Goal: Information Seeking & Learning: Learn about a topic

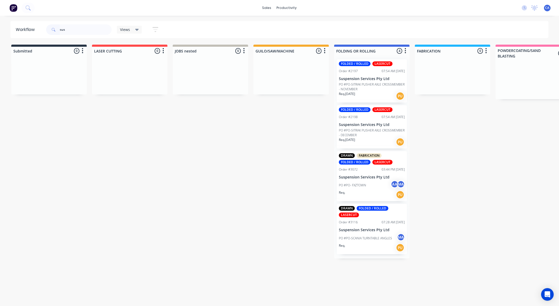
drag, startPoint x: 73, startPoint y: 26, endPoint x: 0, endPoint y: 37, distance: 74.2
click at [1, 37] on div "Workflow sus Views Save new view None (Default) edit Show/Hide statuses Show li…" at bounding box center [279, 29] width 559 height 17
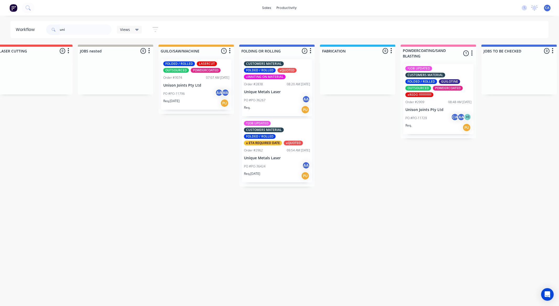
scroll to position [0, 109]
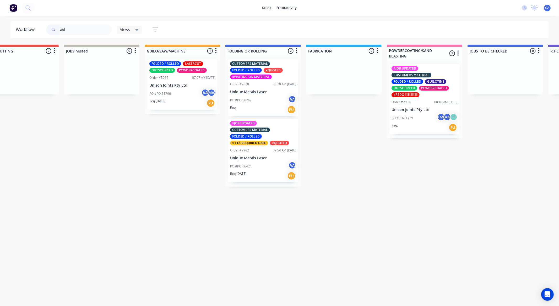
type input "uni"
click at [257, 92] on p "Unique Metals Laser" at bounding box center [263, 92] width 66 height 4
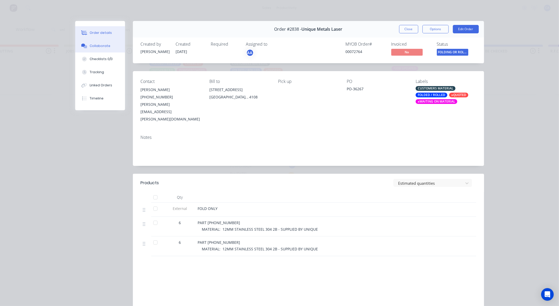
click at [108, 44] on button "Collaborate" at bounding box center [100, 45] width 50 height 13
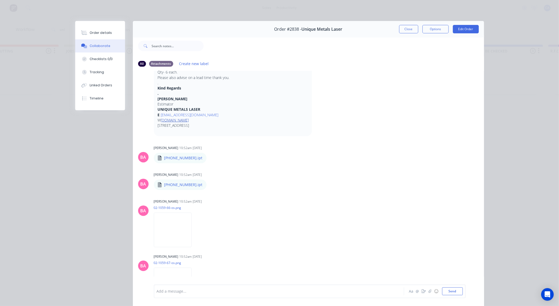
scroll to position [116, 0]
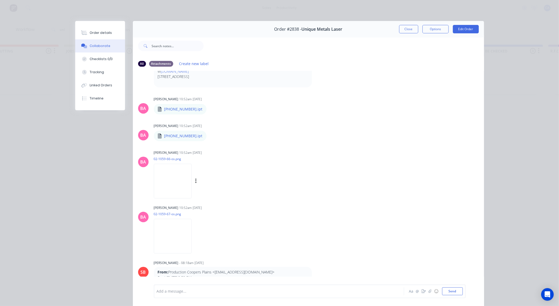
click at [173, 175] on img at bounding box center [173, 181] width 38 height 34
click at [172, 231] on img at bounding box center [173, 236] width 38 height 34
click at [402, 32] on button "Close" at bounding box center [408, 29] width 19 height 8
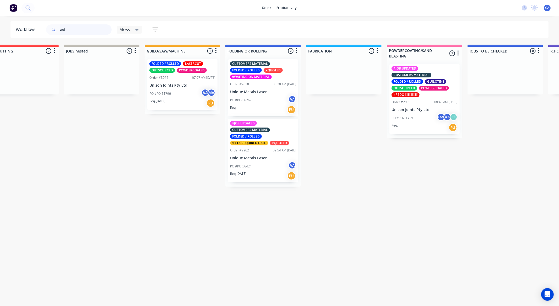
drag, startPoint x: 64, startPoint y: 27, endPoint x: 7, endPoint y: 23, distance: 56.8
click at [9, 23] on div "Workflow uni Views Save new view None (Default) edit Show/Hide statuses Show li…" at bounding box center [279, 29] width 559 height 17
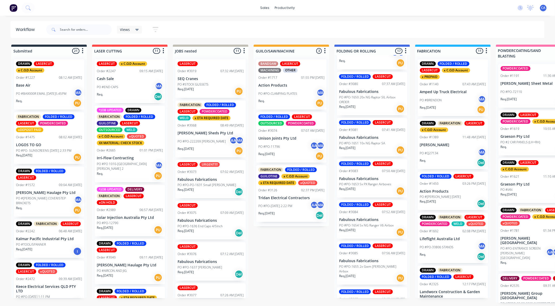
scroll to position [479, 0]
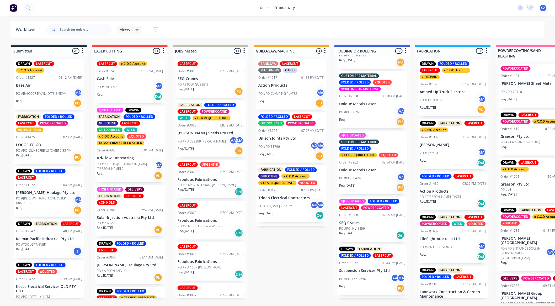
drag, startPoint x: 397, startPoint y: 52, endPoint x: 400, endPoint y: 31, distance: 20.7
click at [398, 37] on div "Workflow Views Save new view None (Default) edit Show/Hide statuses Show line i…" at bounding box center [277, 158] width 555 height 274
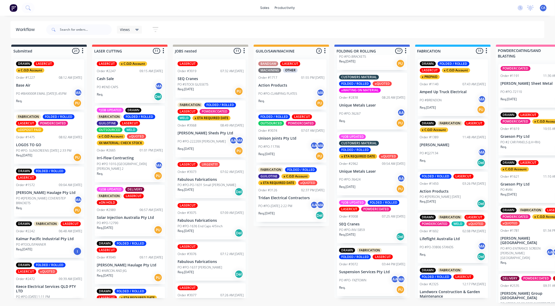
click at [376, 170] on p "Unique Metals Laser" at bounding box center [372, 171] width 66 height 4
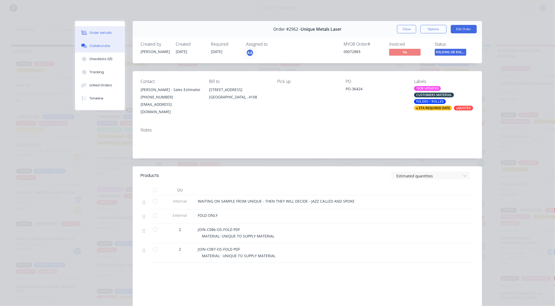
click at [105, 49] on button "Collaborate" at bounding box center [100, 45] width 50 height 13
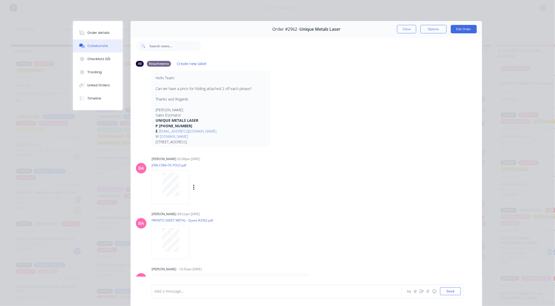
scroll to position [41, 0]
click at [403, 25] on button "Close" at bounding box center [406, 29] width 19 height 8
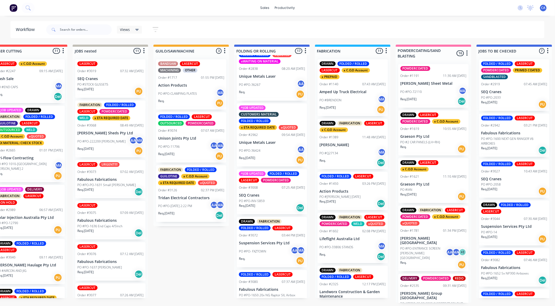
scroll to position [272, 0]
click at [269, 248] on div "PO #PO- FXZTOWN AA MA" at bounding box center [272, 251] width 66 height 10
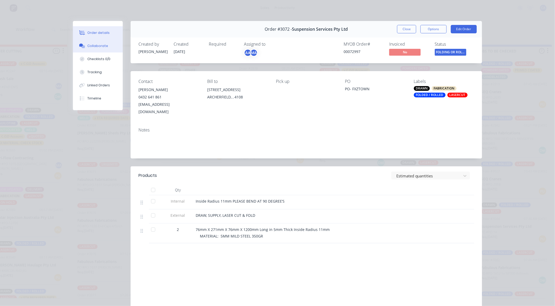
click at [106, 40] on button "Collaborate" at bounding box center [98, 45] width 50 height 13
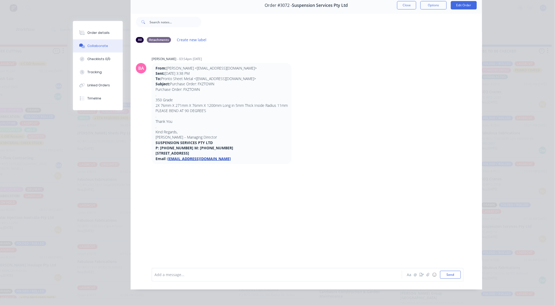
scroll to position [0, 0]
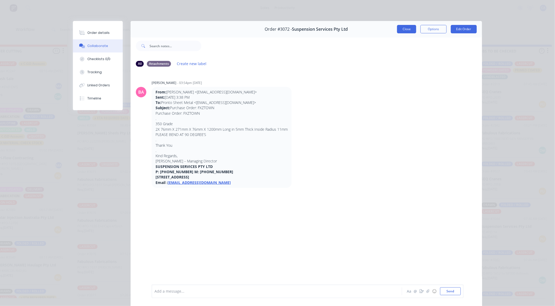
click at [404, 28] on button "Close" at bounding box center [406, 29] width 19 height 8
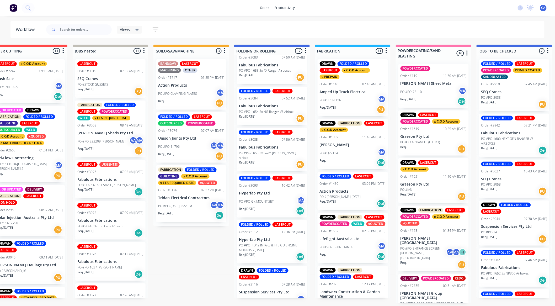
scroll to position [596, 0]
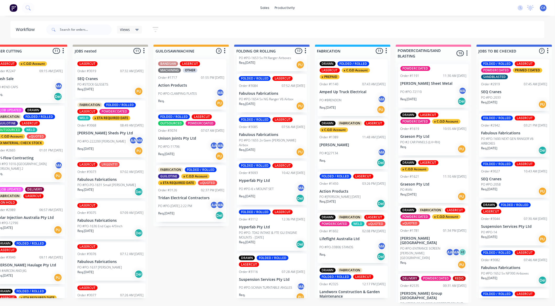
click at [260, 277] on p "Suspension Services Pty Ltd" at bounding box center [272, 279] width 66 height 4
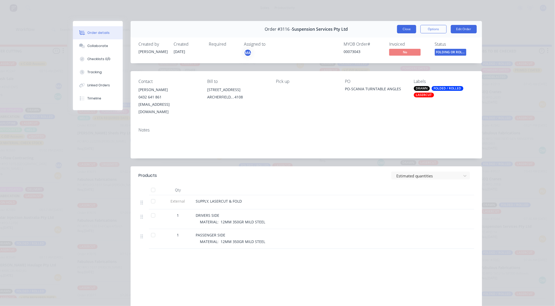
click at [404, 30] on button "Close" at bounding box center [406, 29] width 19 height 8
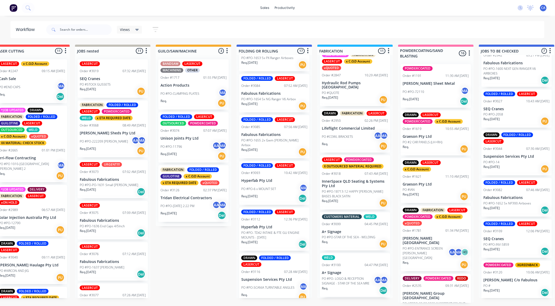
click at [180, 214] on div "Req. 15/10/25 Del" at bounding box center [193, 215] width 66 height 9
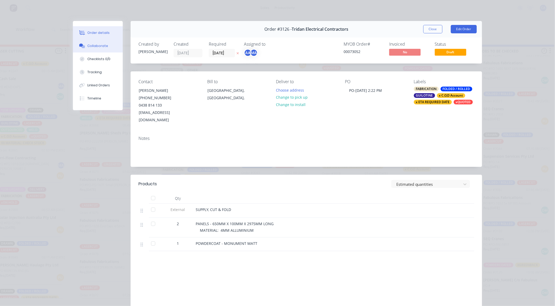
drag, startPoint x: 98, startPoint y: 48, endPoint x: 125, endPoint y: 41, distance: 28.4
click at [99, 47] on button "Collaborate" at bounding box center [98, 45] width 50 height 13
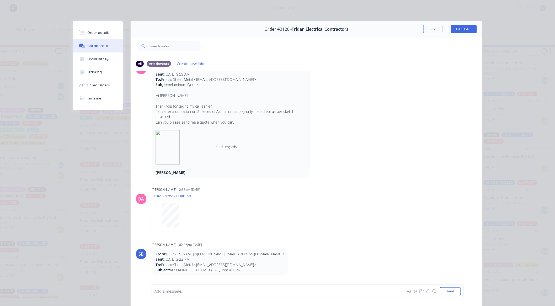
scroll to position [58, 0]
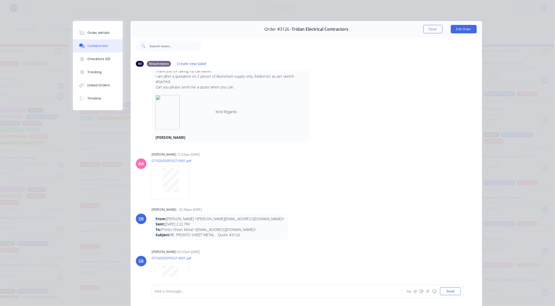
click at [432, 25] on button "Close" at bounding box center [432, 29] width 19 height 8
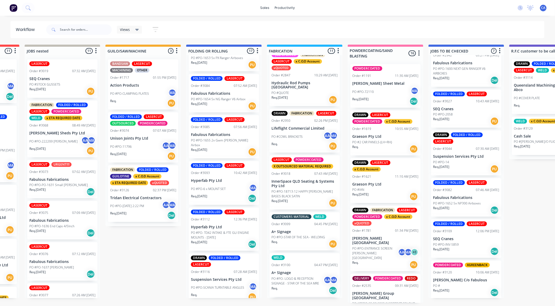
scroll to position [0, 150]
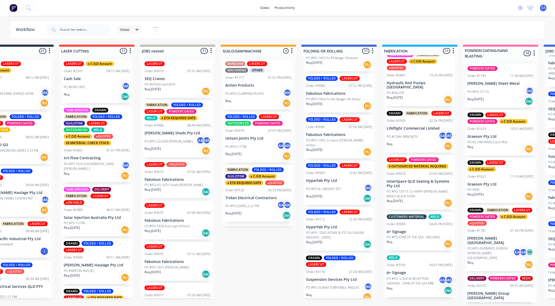
drag, startPoint x: 76, startPoint y: 232, endPoint x: 54, endPoint y: 238, distance: 22.8
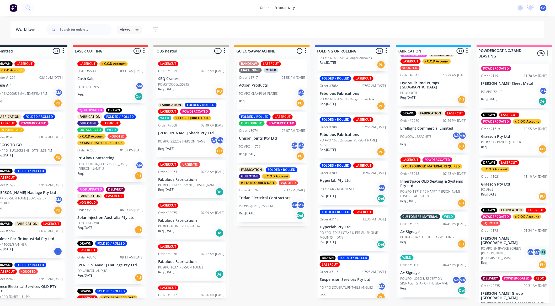
scroll to position [1, 0]
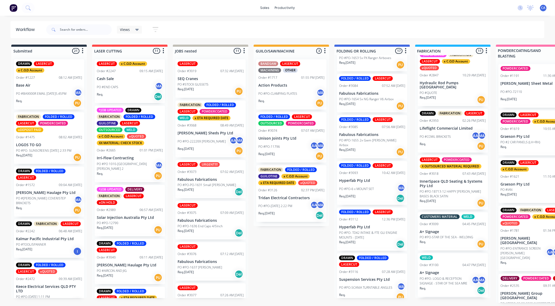
drag, startPoint x: 174, startPoint y: 236, endPoint x: 153, endPoint y: 237, distance: 20.7
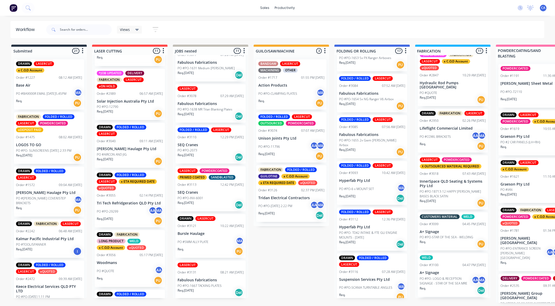
scroll to position [116, 0]
click at [123, 209] on div "PO #PO-29299 AA MA" at bounding box center [130, 211] width 66 height 10
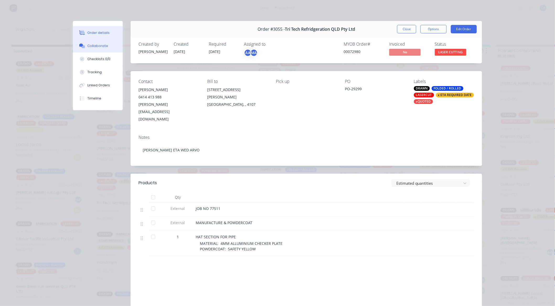
click at [94, 47] on div "Collaborate" at bounding box center [98, 46] width 21 height 5
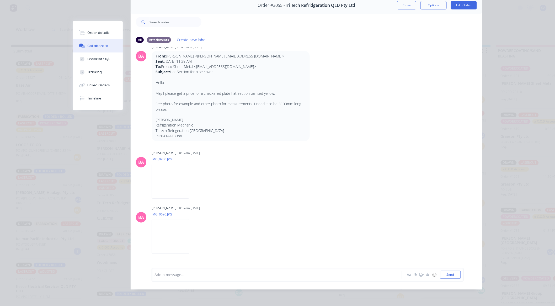
scroll to position [2, 0]
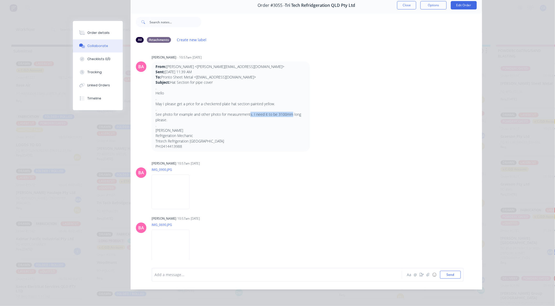
drag, startPoint x: 290, startPoint y: 109, endPoint x: 249, endPoint y: 112, distance: 40.7
click at [249, 112] on p "See photo for example and other photo for measurements. I need it to be 3100mm …" at bounding box center [231, 117] width 150 height 11
click at [240, 189] on div "Labels Download" at bounding box center [220, 192] width 59 height 8
drag, startPoint x: 255, startPoint y: 100, endPoint x: 250, endPoint y: 101, distance: 5.3
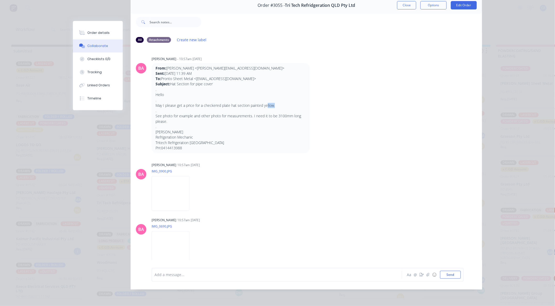
click at [253, 103] on p "May I please get a price for a checkered plate hat section painted yellow." at bounding box center [231, 105] width 150 height 5
click at [275, 202] on div "Brenda Abrahams 10:57am 30/09/25 IMG_0900.JPG Labels Download" at bounding box center [234, 184] width 164 height 47
click at [408, 4] on button "Close" at bounding box center [406, 5] width 19 height 8
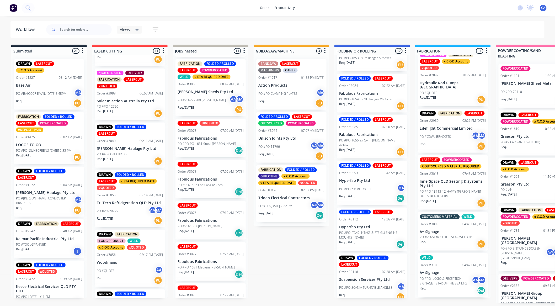
click at [373, 292] on div "Req. PU" at bounding box center [372, 296] width 66 height 9
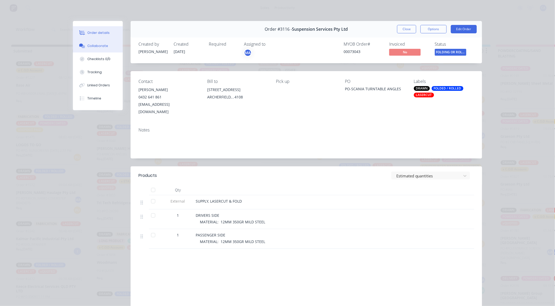
click at [111, 48] on button "Collaborate" at bounding box center [98, 45] width 50 height 13
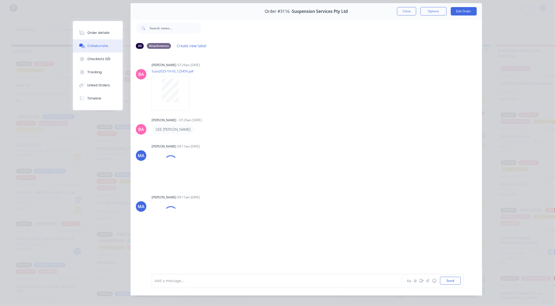
scroll to position [28, 0]
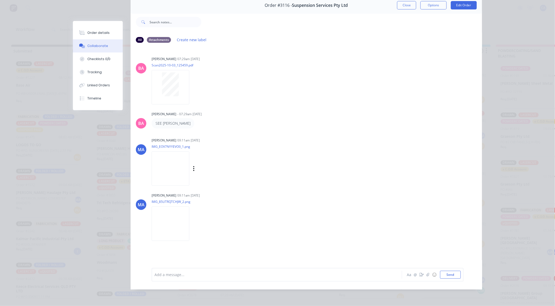
click at [169, 163] on img at bounding box center [171, 168] width 38 height 34
click at [161, 211] on img at bounding box center [171, 223] width 38 height 34
